Goal: Transaction & Acquisition: Obtain resource

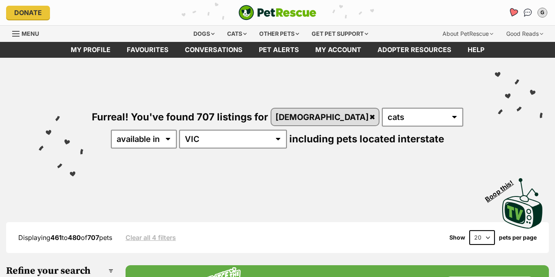
click at [518, 8] on icon "Favourites" at bounding box center [513, 12] width 10 height 9
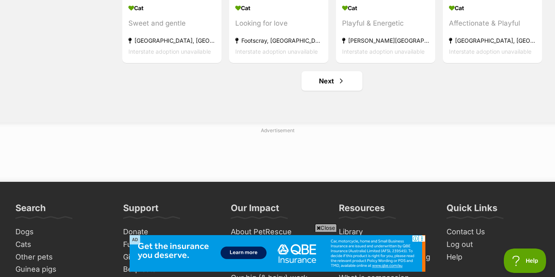
scroll to position [1047, 0]
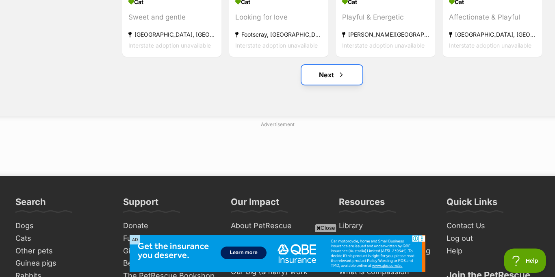
click at [353, 65] on link "Next" at bounding box center [332, 75] width 61 height 20
